Goal: Information Seeking & Learning: Learn about a topic

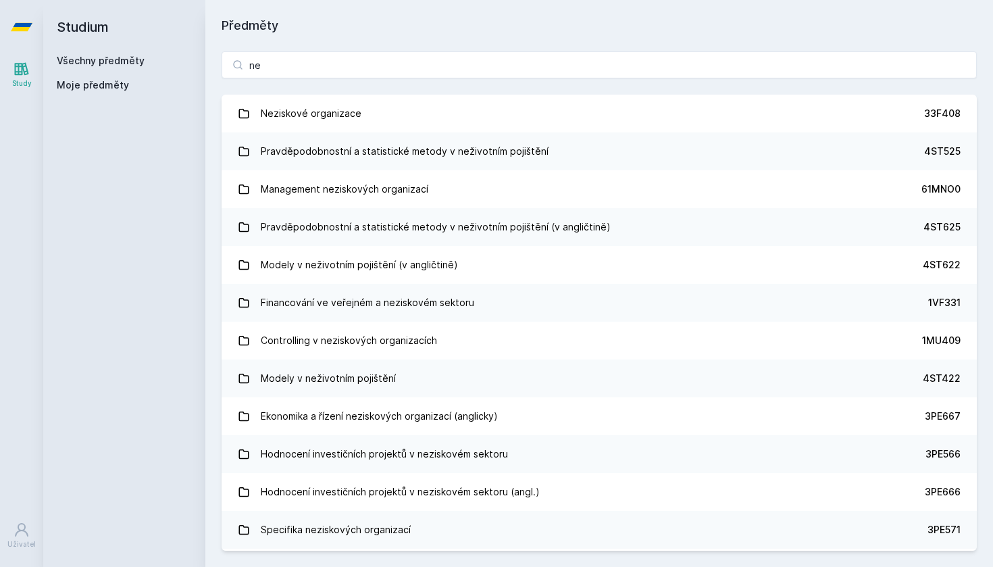
type input "n"
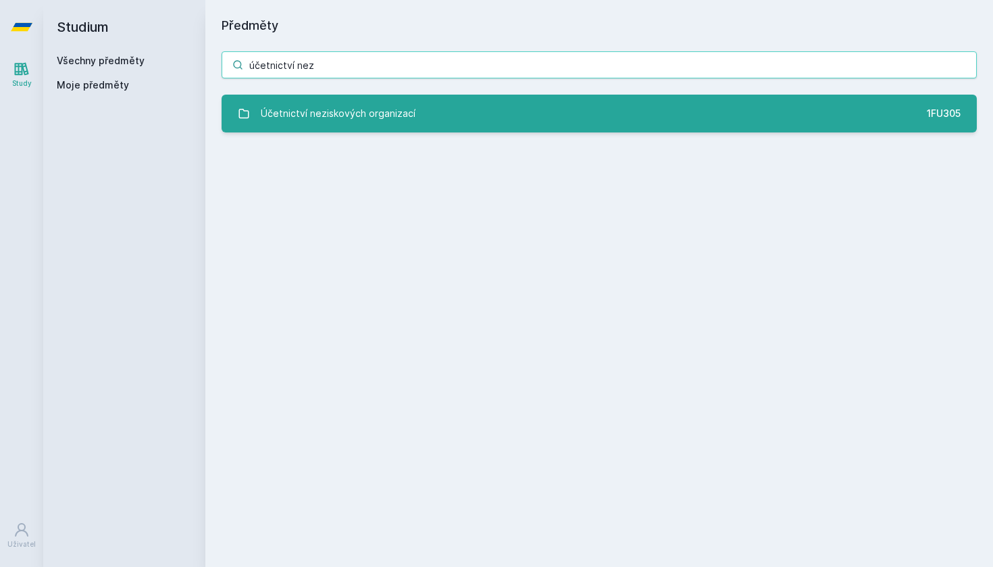
type input "účetnictví nez"
click at [778, 120] on link "Účetnictví neziskových organizací 1FU305" at bounding box center [599, 114] width 755 height 38
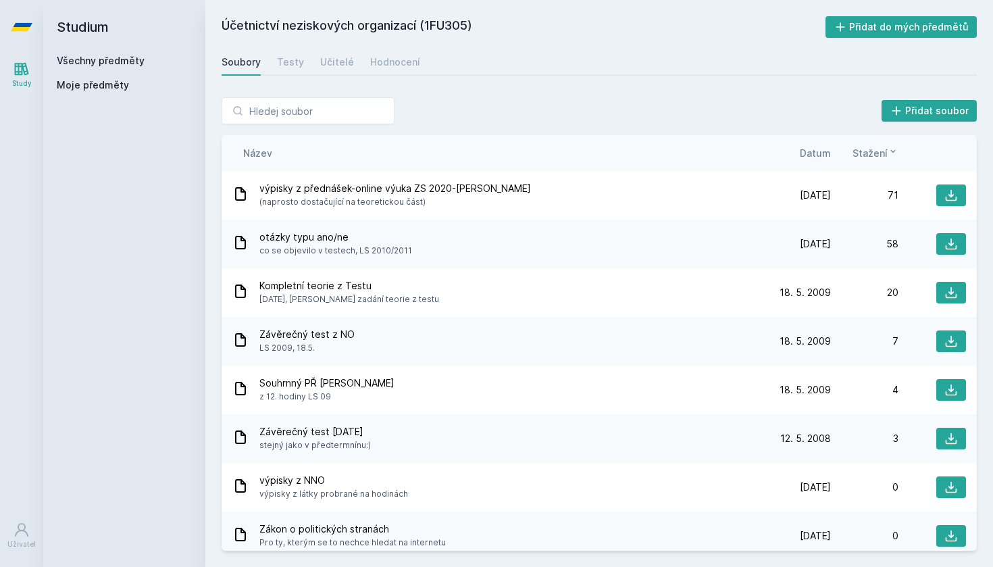
click at [349, 56] on div "Soubory Testy Učitelé Hodnocení" at bounding box center [599, 62] width 755 height 27
click at [346, 57] on div "Učitelé" at bounding box center [337, 62] width 34 height 14
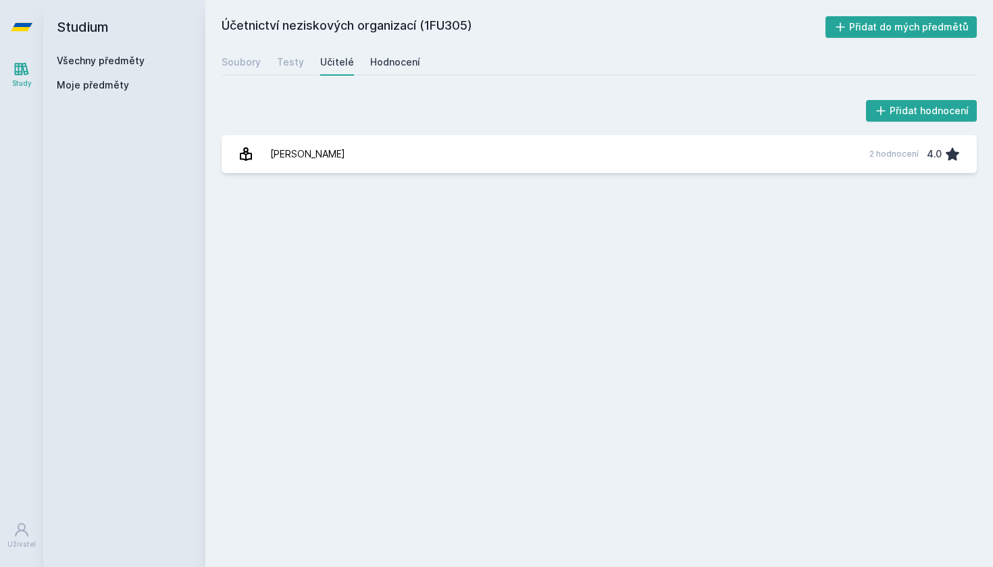
click at [386, 61] on div "Hodnocení" at bounding box center [395, 62] width 50 height 14
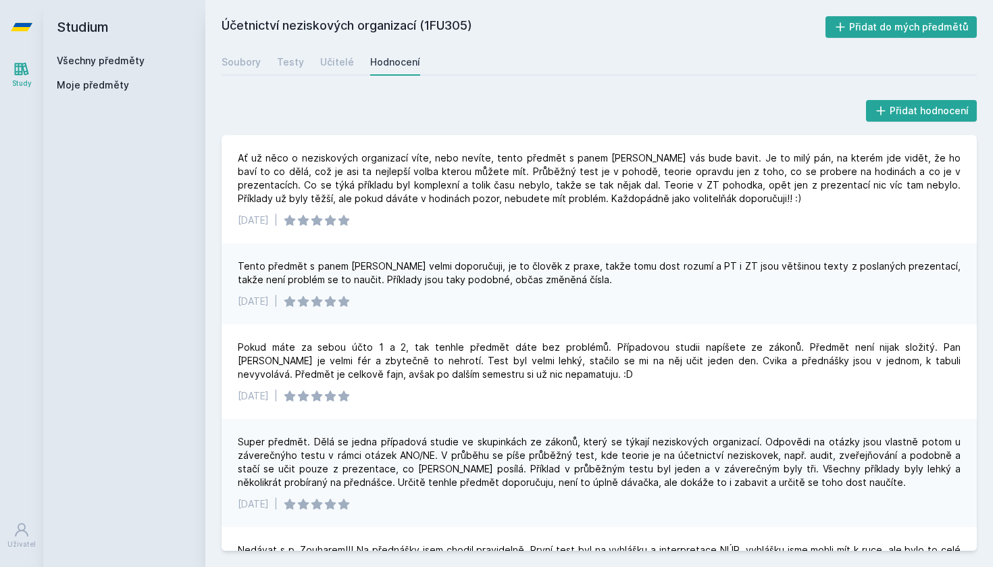
click at [20, 27] on icon at bounding box center [22, 27] width 22 height 8
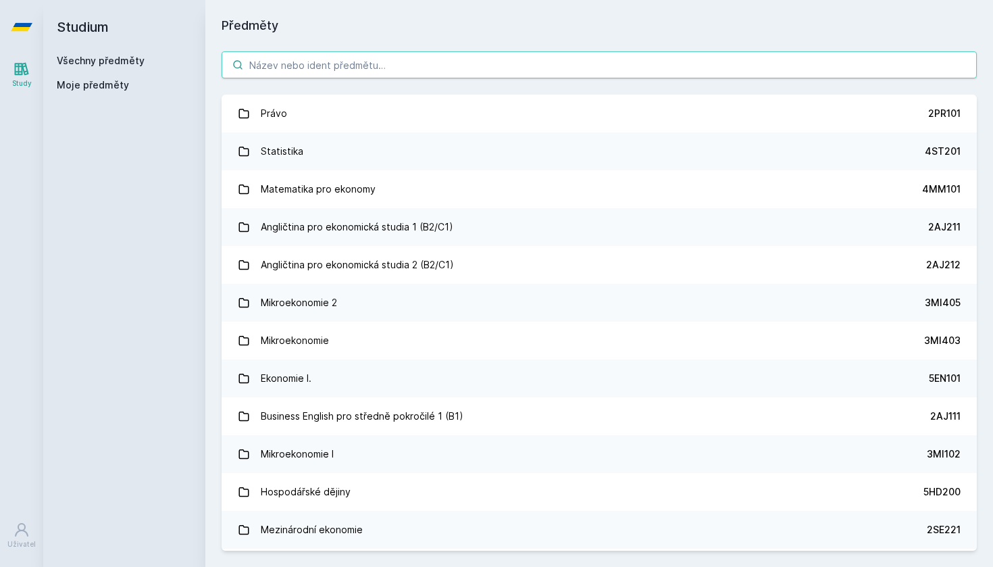
click at [306, 76] on input "search" at bounding box center [599, 64] width 755 height 27
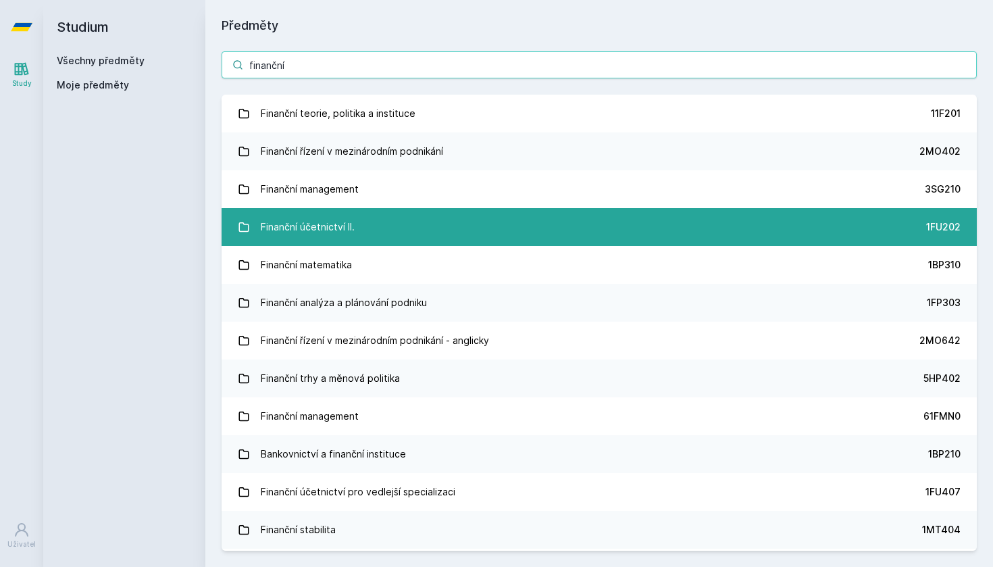
type input "finanční"
click at [349, 232] on div "Finanční účetnictví II." at bounding box center [308, 227] width 94 height 27
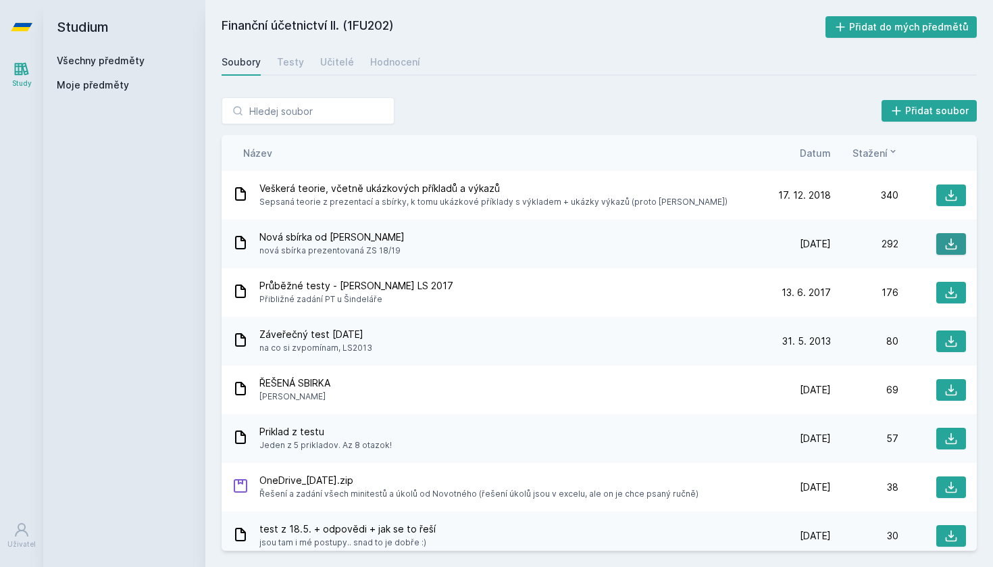
click at [957, 247] on icon at bounding box center [952, 244] width 14 height 14
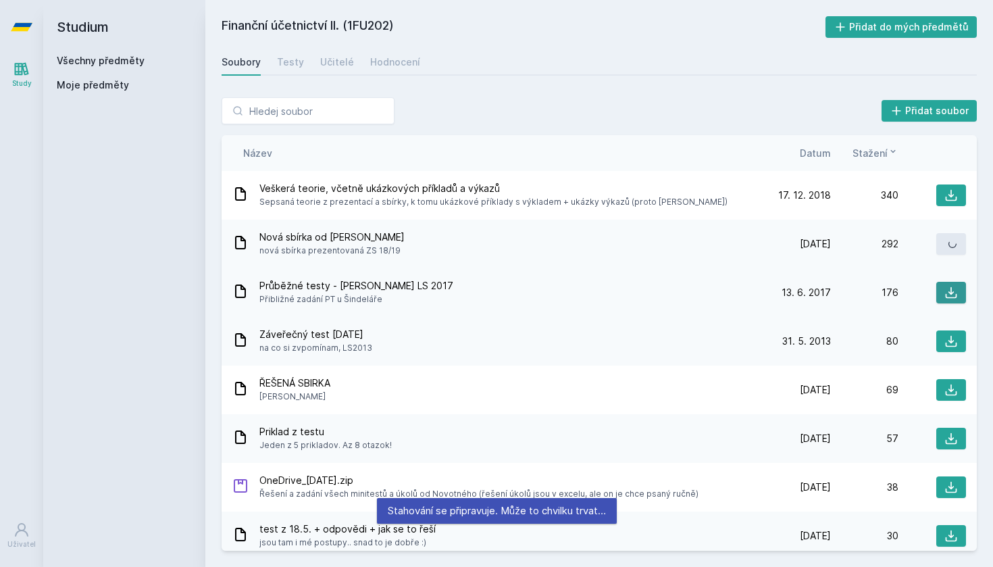
click at [947, 297] on icon at bounding box center [951, 292] width 11 height 11
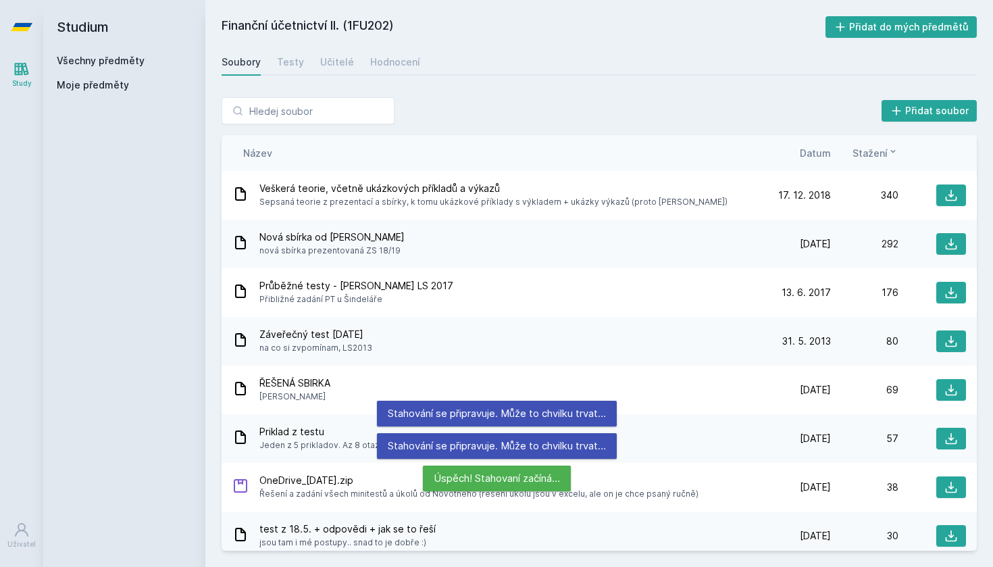
click at [874, 151] on span "Stažení" at bounding box center [870, 153] width 35 height 14
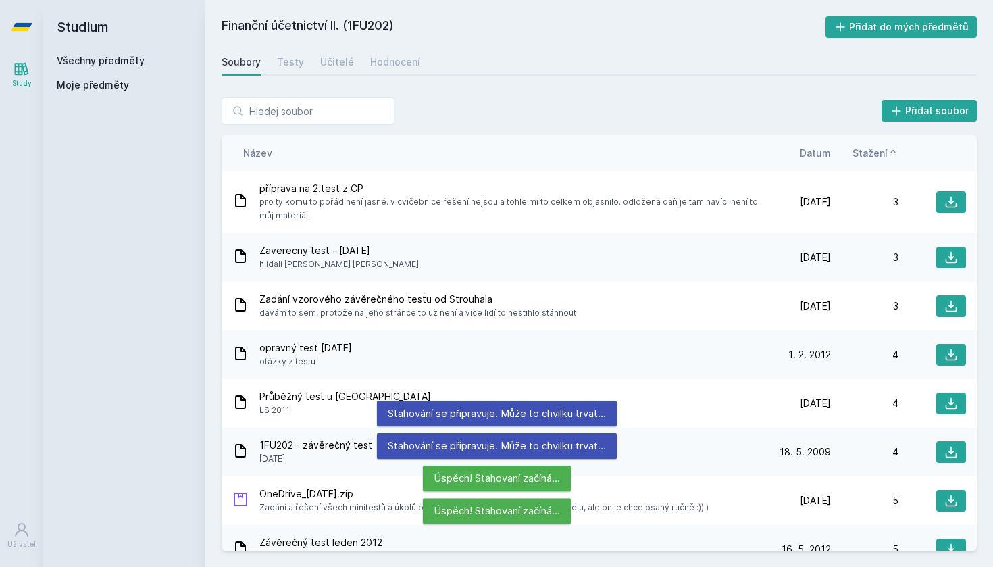
click at [865, 151] on span "Stažení" at bounding box center [870, 153] width 35 height 14
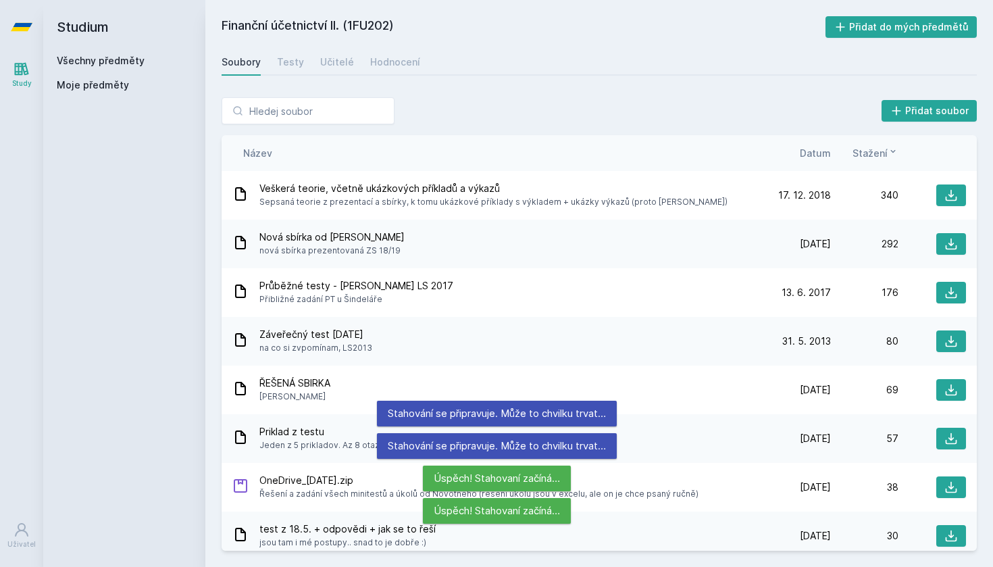
click at [834, 150] on div "Stažení" at bounding box center [865, 153] width 68 height 14
click at [821, 150] on span "Datum" at bounding box center [815, 153] width 31 height 14
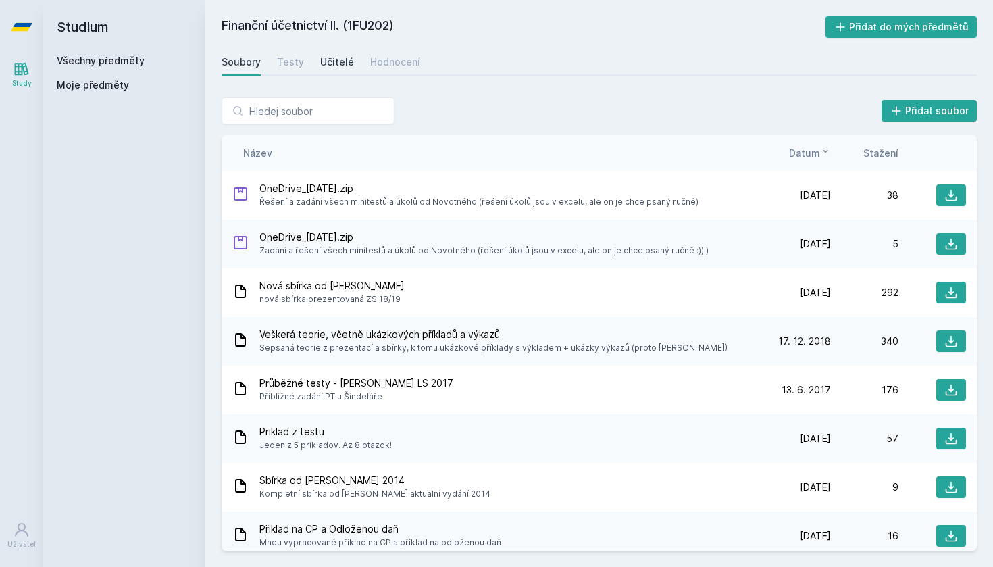
click at [335, 60] on div "Učitelé" at bounding box center [337, 62] width 34 height 14
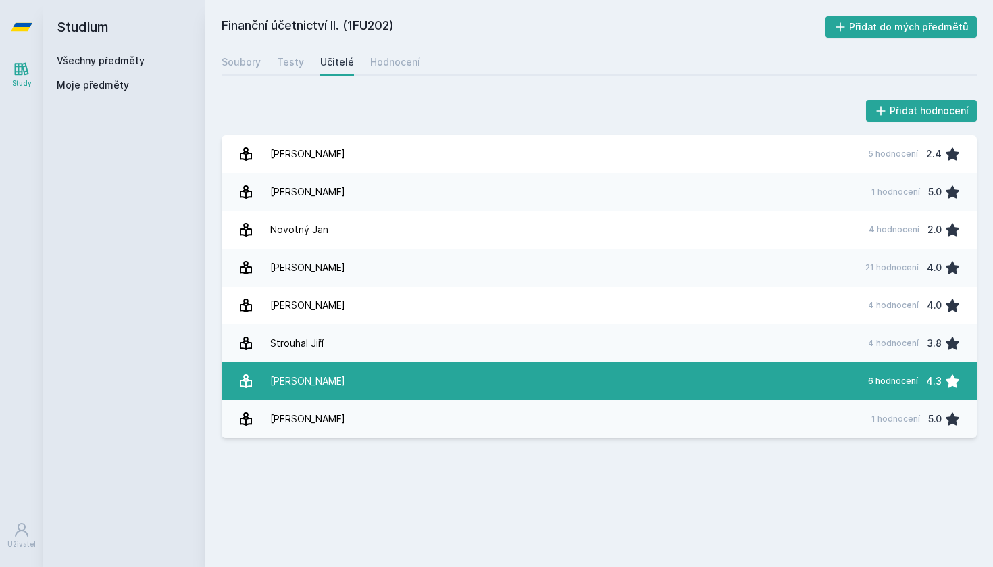
click at [347, 377] on link "[PERSON_NAME] 6 hodnocení 4.3" at bounding box center [599, 381] width 755 height 38
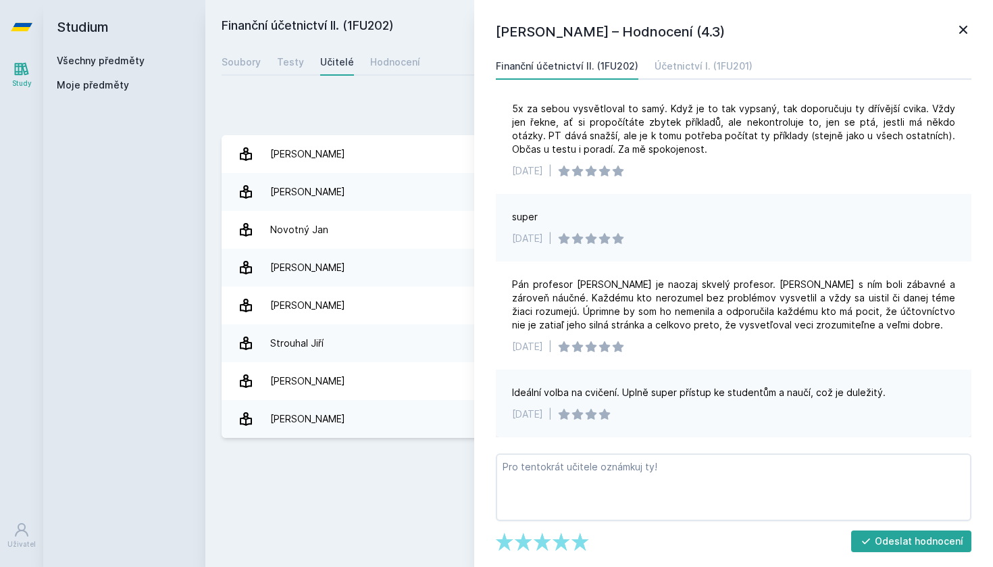
scroll to position [259, 0]
click at [21, 28] on icon at bounding box center [22, 27] width 22 height 8
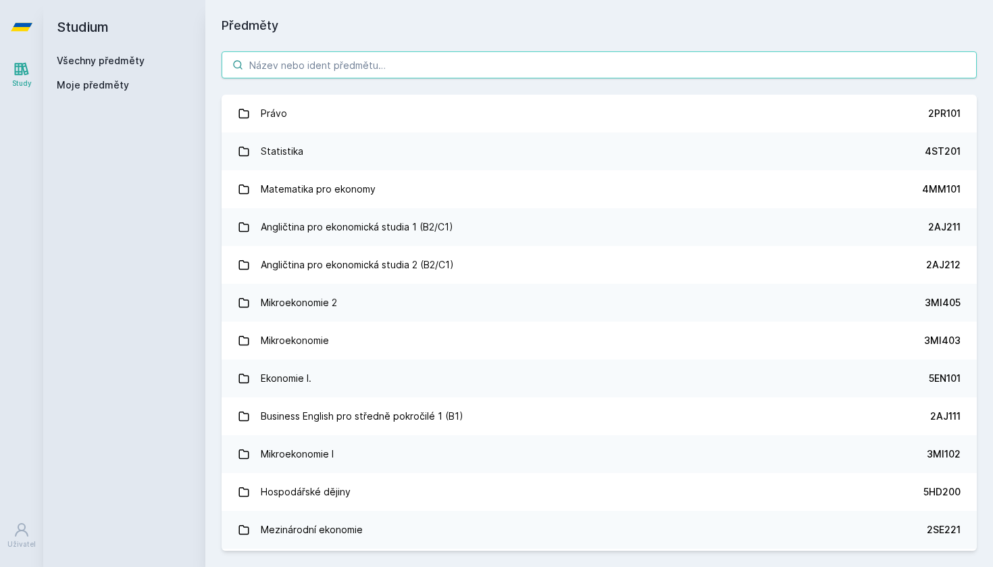
click at [286, 69] on input "search" at bounding box center [599, 64] width 755 height 27
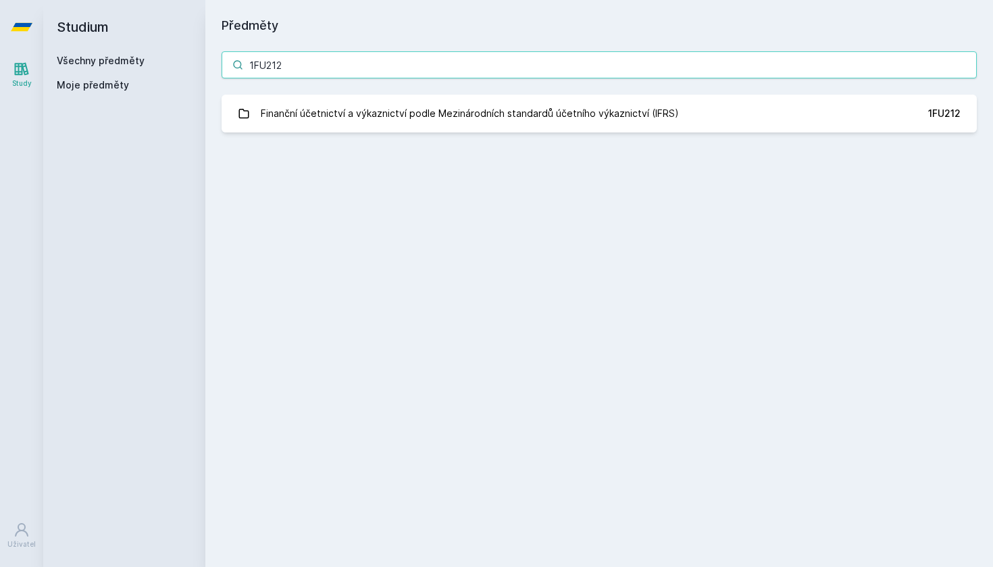
type input "1FU212"
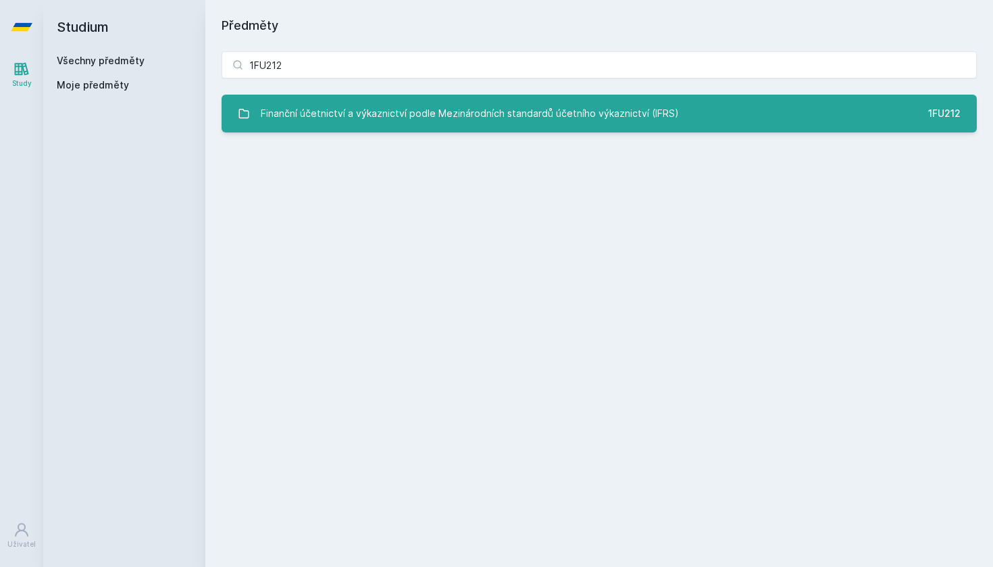
click at [468, 103] on div "Finanční účetnictví a výkaznictví podle Mezinárodních standardů účetního výkazn…" at bounding box center [470, 113] width 418 height 27
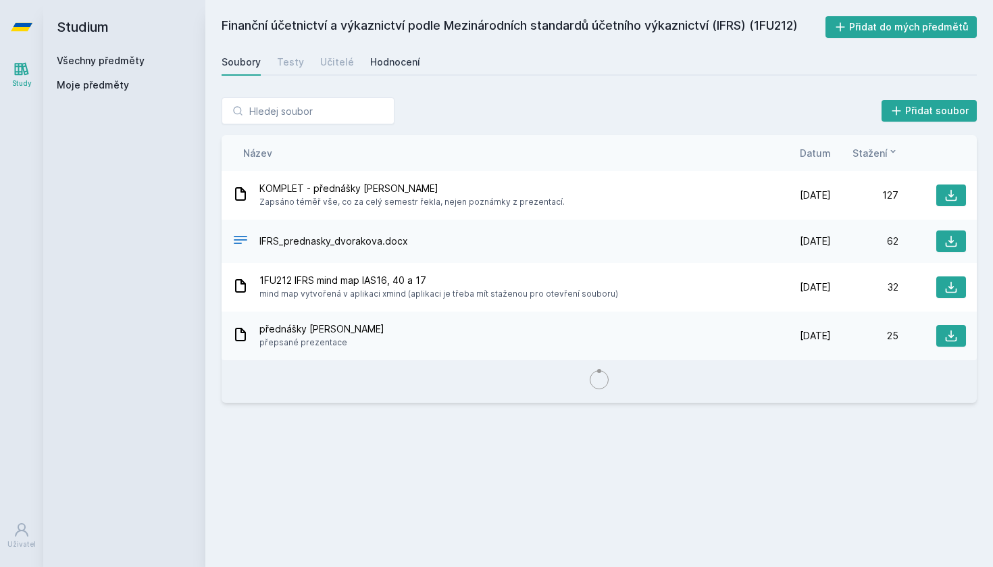
click at [394, 60] on div "Hodnocení" at bounding box center [395, 62] width 50 height 14
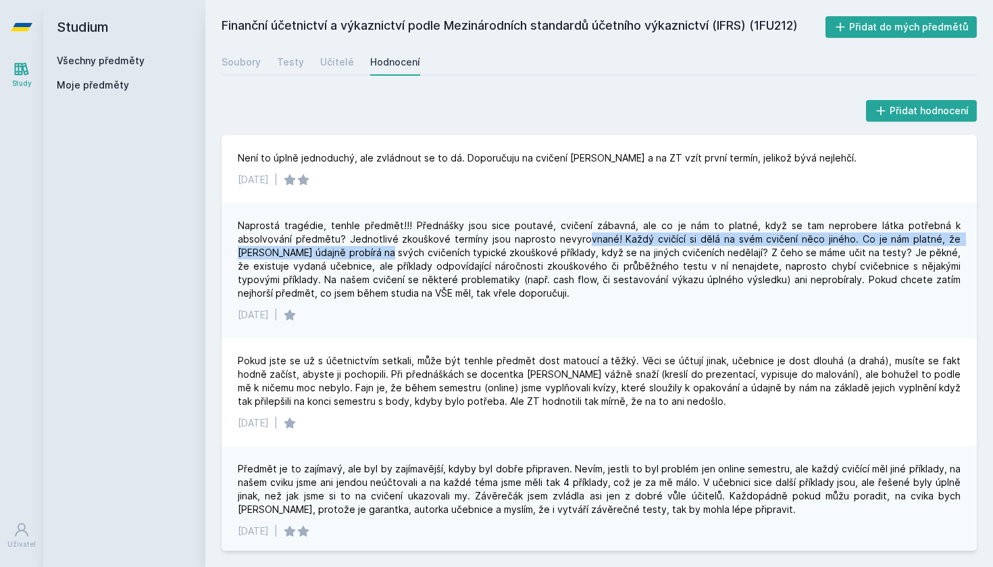
drag, startPoint x: 312, startPoint y: 245, endPoint x: 520, endPoint y: 238, distance: 208.2
click at [520, 238] on div "Naprostá tragédie, tenhle předmět!!! Přednášky jsou sice poutavé, cvičení zábav…" at bounding box center [599, 259] width 723 height 81
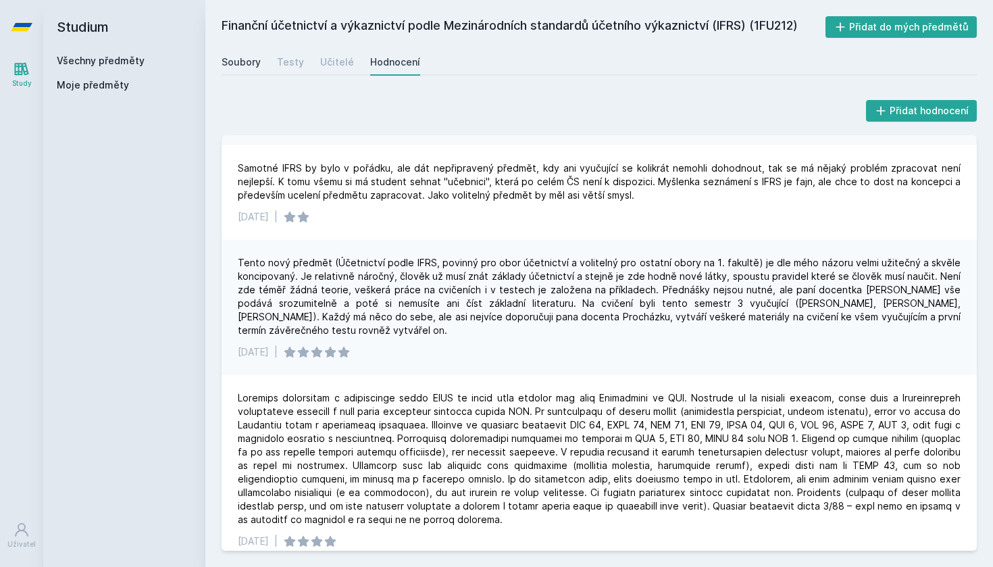
click at [232, 62] on div "Soubory" at bounding box center [241, 62] width 39 height 14
